Goal: Task Accomplishment & Management: Manage account settings

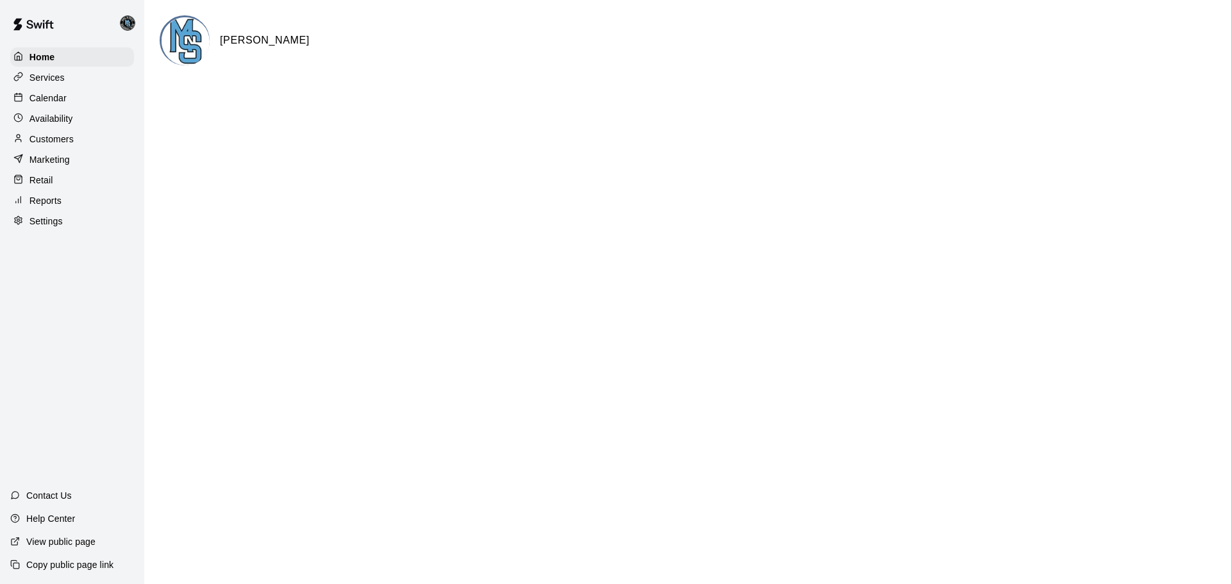
click at [38, 97] on p "Calendar" at bounding box center [47, 98] width 37 height 13
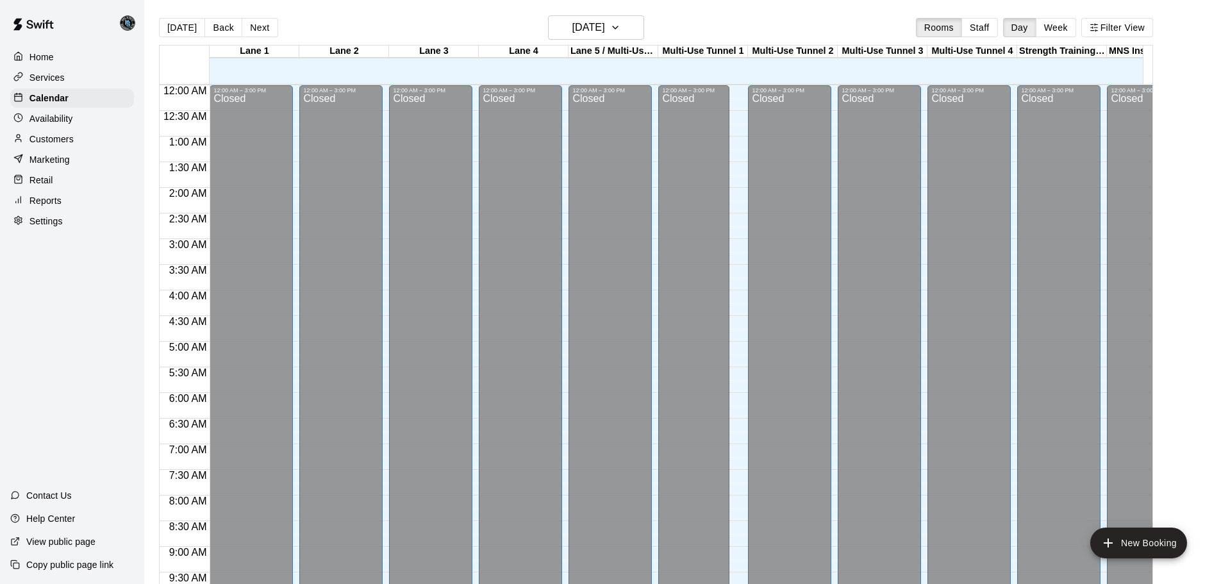
scroll to position [679, 0]
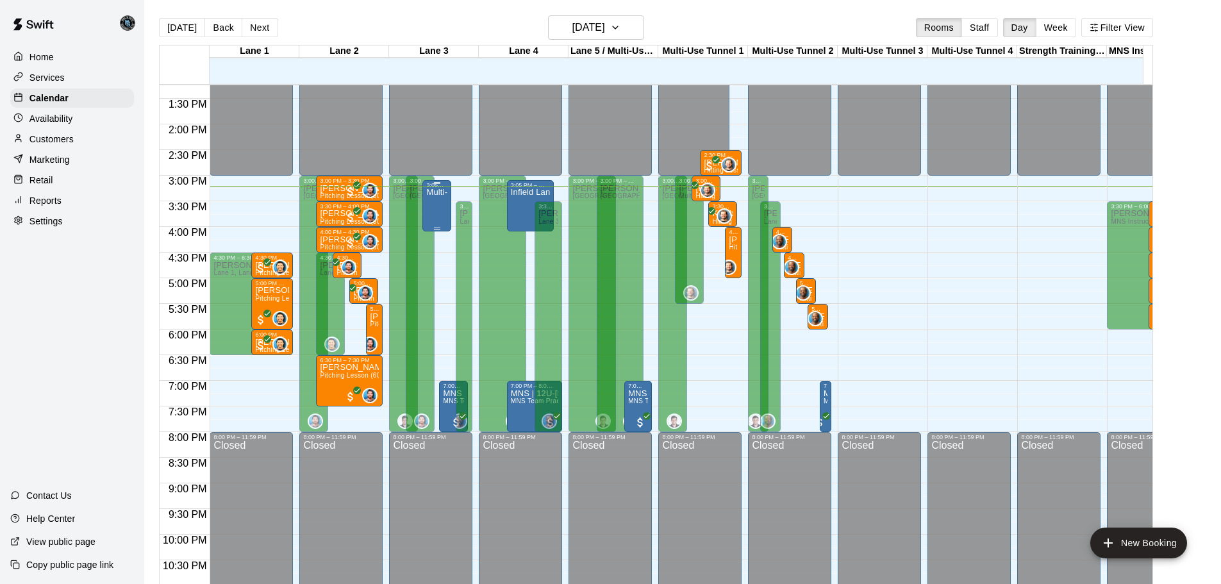
click at [436, 206] on div "Multi-Use / Bullpen" at bounding box center [436, 480] width 21 height 584
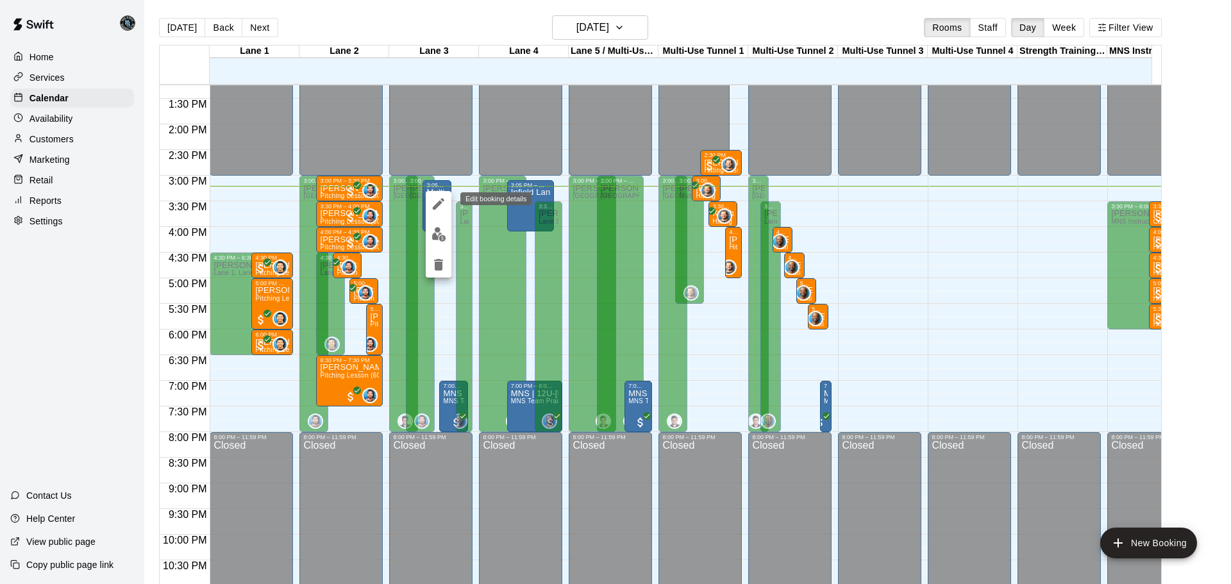
click at [437, 195] on button "edit" at bounding box center [439, 204] width 26 height 26
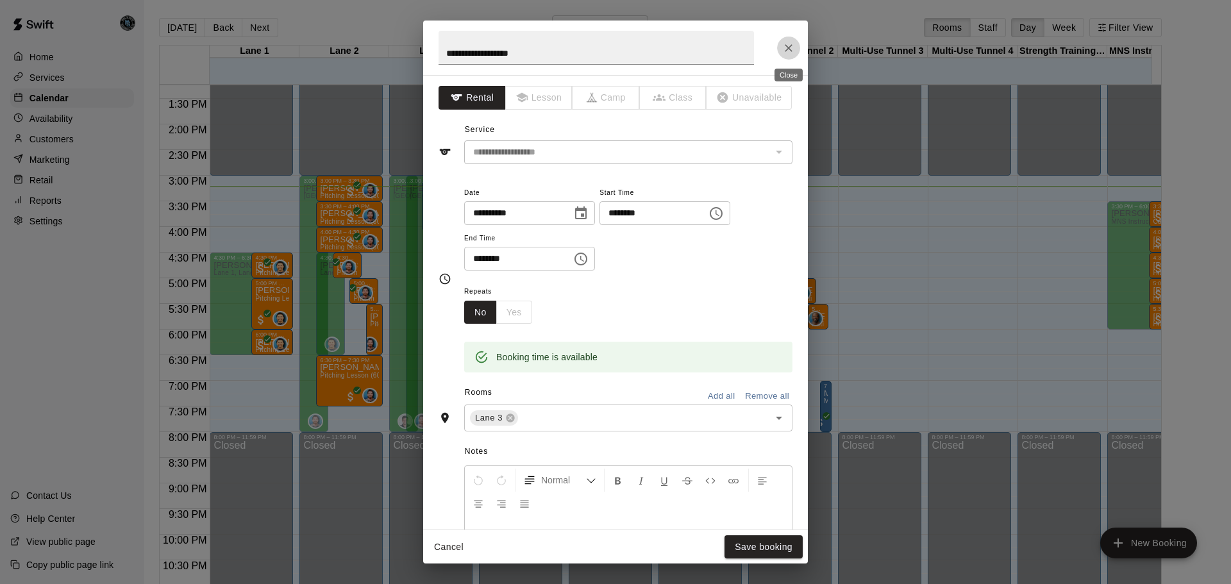
click at [790, 49] on icon "Close" at bounding box center [789, 48] width 8 height 8
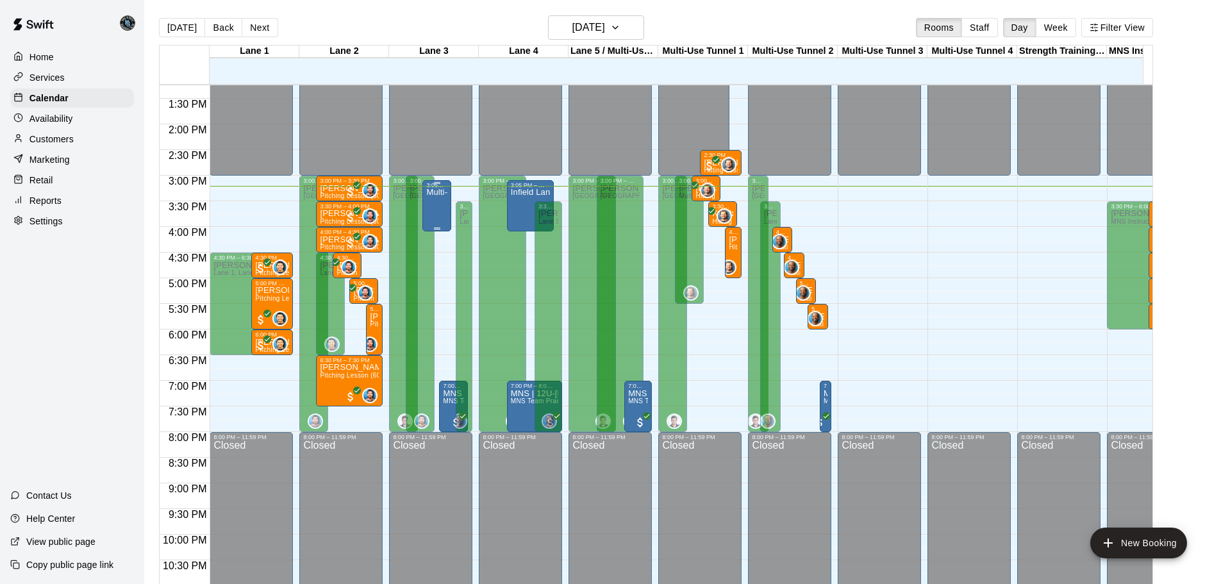
click at [439, 203] on div "Multi-Use / Bullpen" at bounding box center [436, 480] width 21 height 584
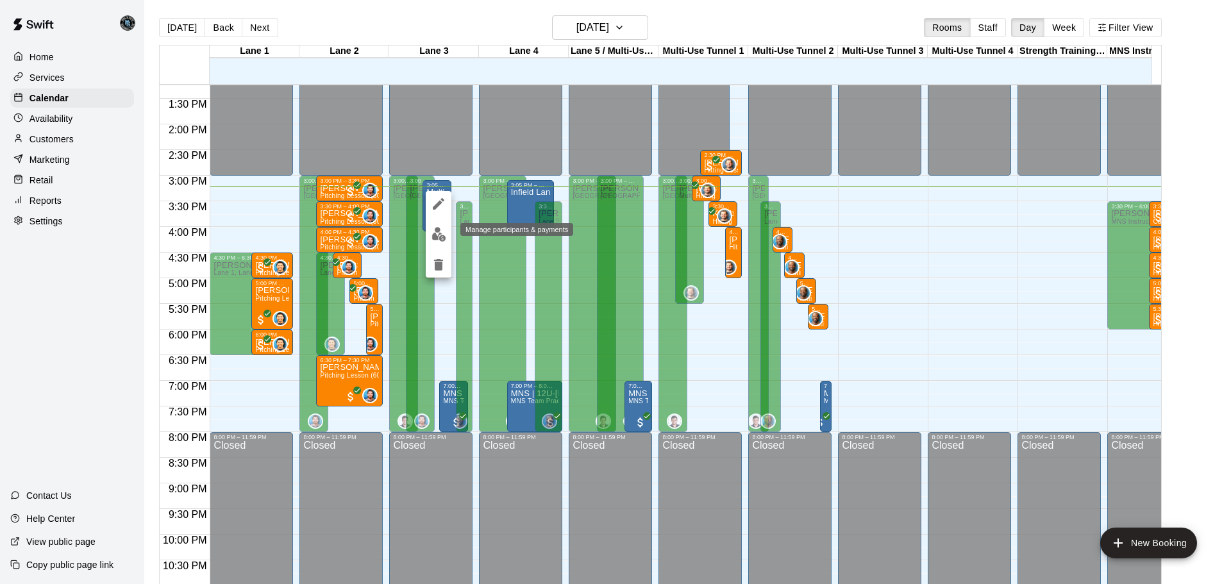
click at [435, 233] on img "edit" at bounding box center [438, 234] width 15 height 15
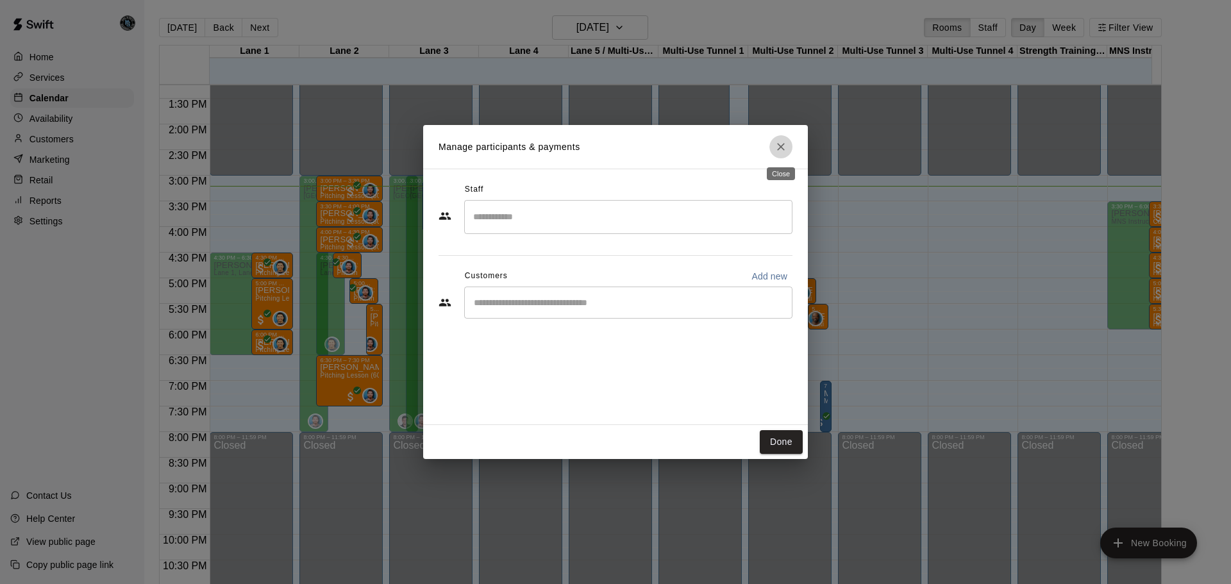
click at [779, 145] on icon "Close" at bounding box center [781, 147] width 8 height 8
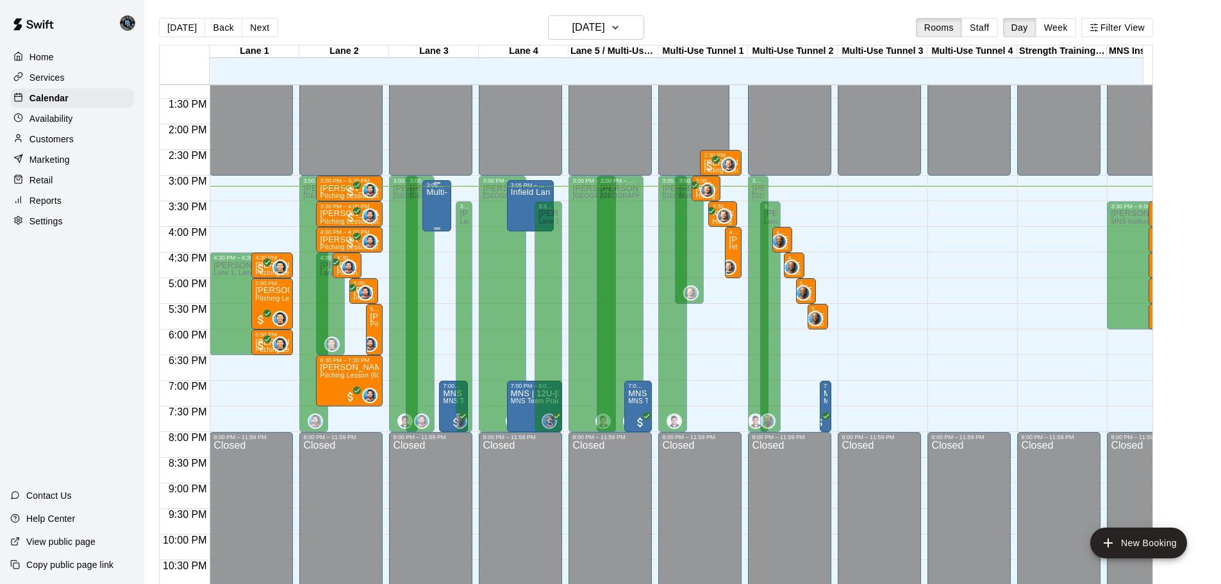
click at [440, 210] on div "Multi-Use / Bullpen" at bounding box center [436, 480] width 21 height 584
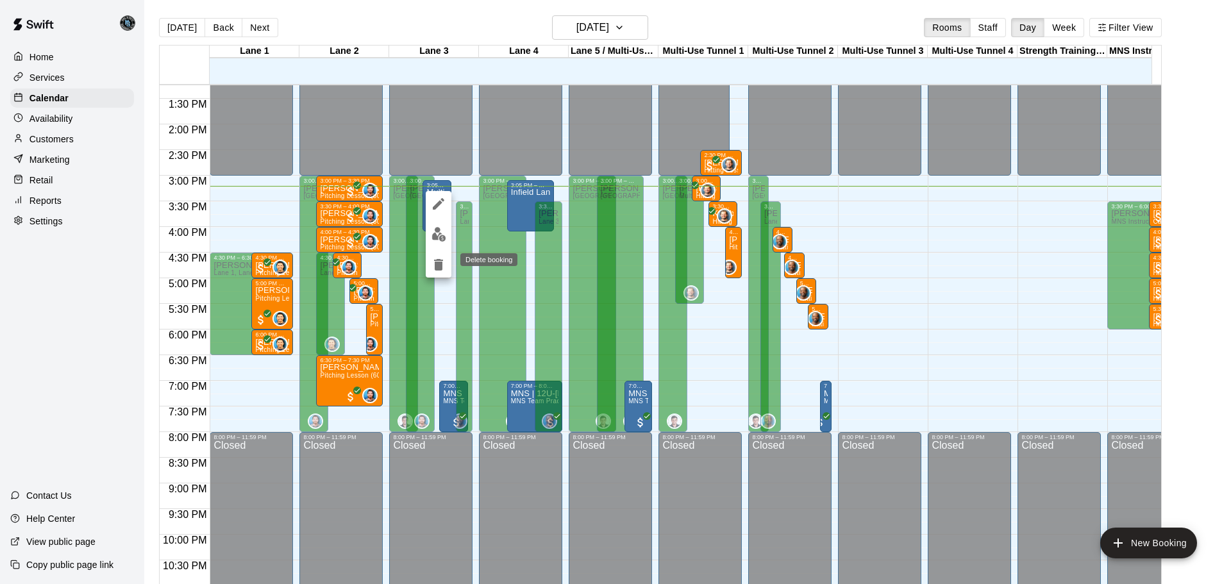
click at [439, 263] on icon "delete" at bounding box center [438, 265] width 9 height 12
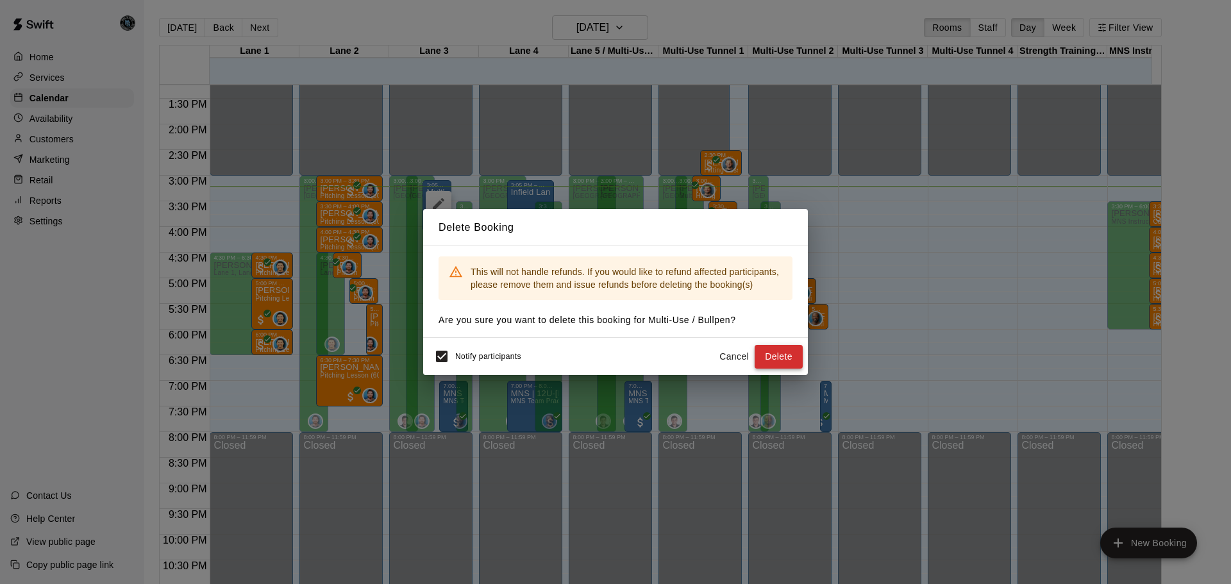
click at [784, 356] on button "Delete" at bounding box center [779, 357] width 48 height 24
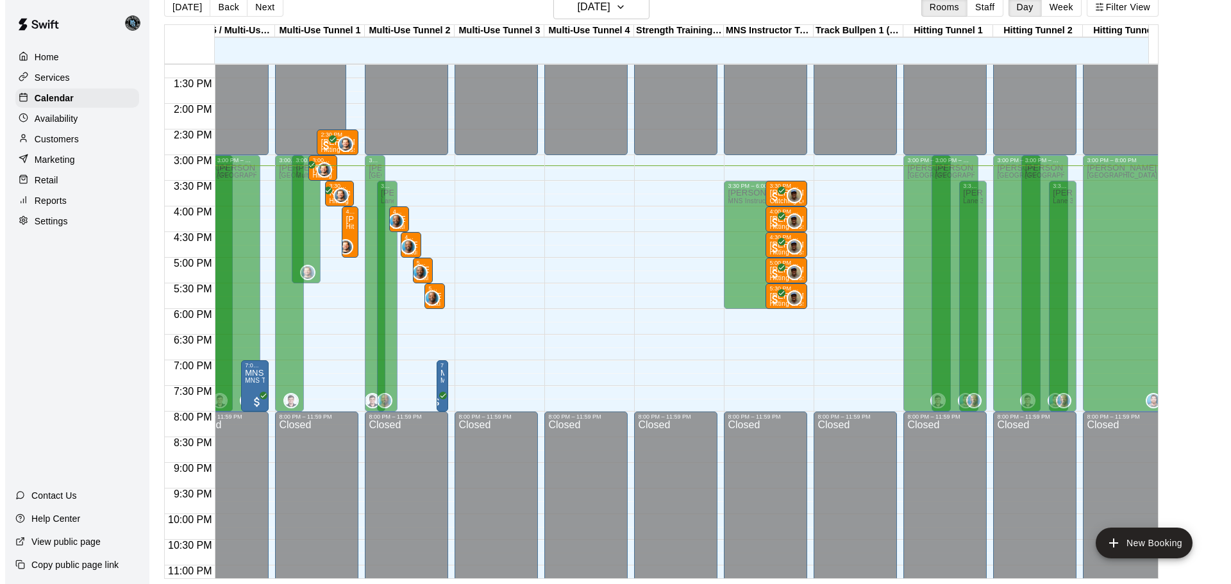
scroll to position [0, 0]
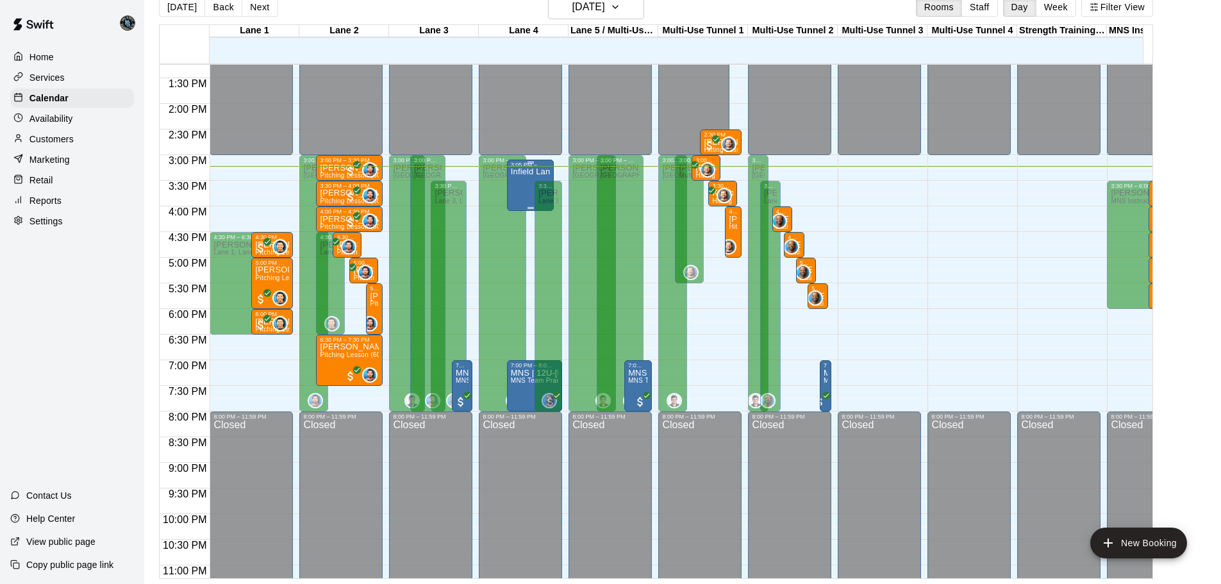
click at [522, 172] on p "Infield Lane" at bounding box center [531, 172] width 40 height 0
